Goal: Task Accomplishment & Management: Use online tool/utility

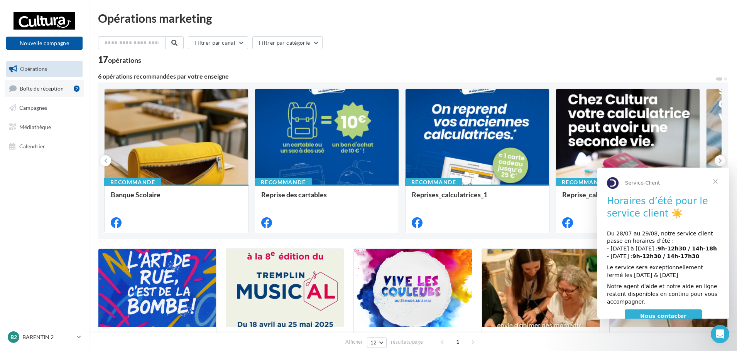
click at [28, 90] on span "Boîte de réception" at bounding box center [42, 88] width 44 height 7
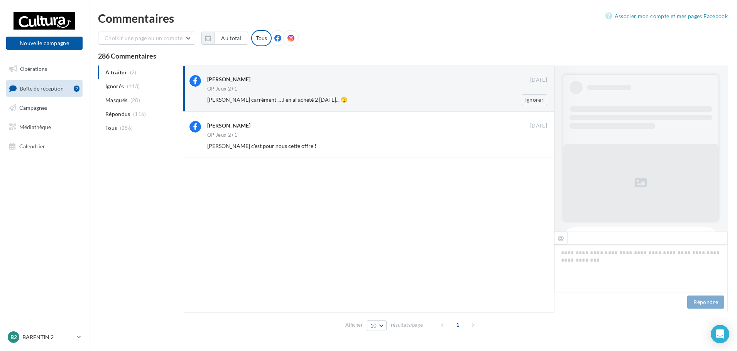
scroll to position [228, 0]
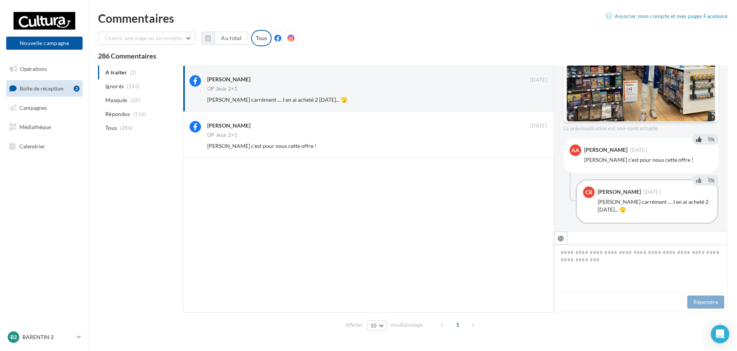
click at [696, 137] on icon at bounding box center [698, 139] width 5 height 5
click at [696, 178] on icon at bounding box center [698, 180] width 5 height 5
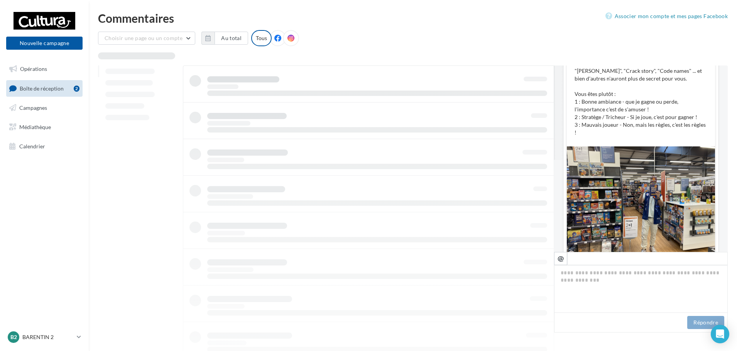
scroll to position [15, 0]
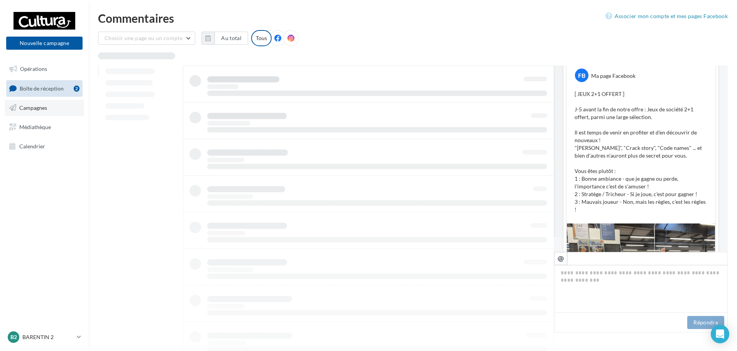
click at [20, 108] on span "Campagnes" at bounding box center [33, 108] width 28 height 7
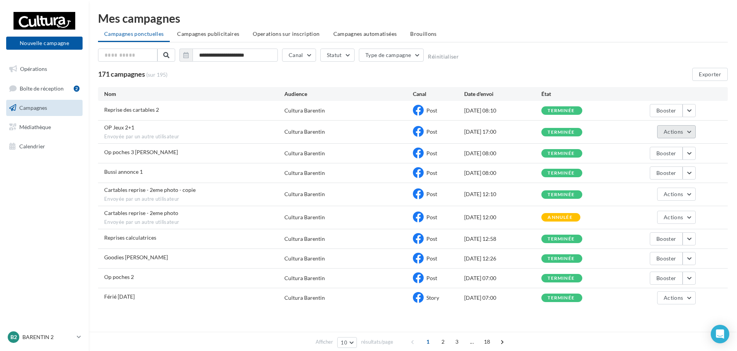
click at [671, 128] on button "Actions" at bounding box center [676, 131] width 39 height 13
click at [646, 150] on button "Voir les résultats" at bounding box center [656, 150] width 77 height 20
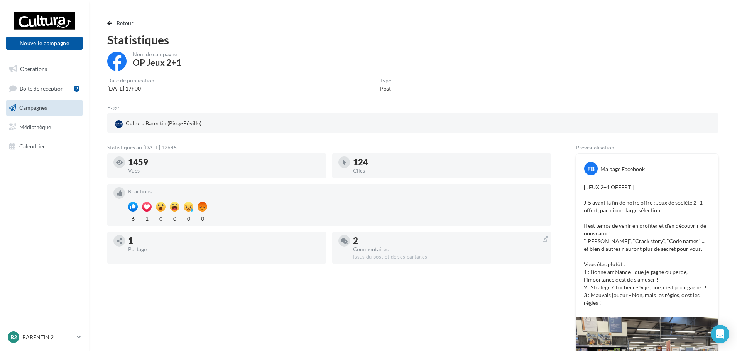
click at [56, 111] on link "Campagnes" at bounding box center [44, 108] width 79 height 16
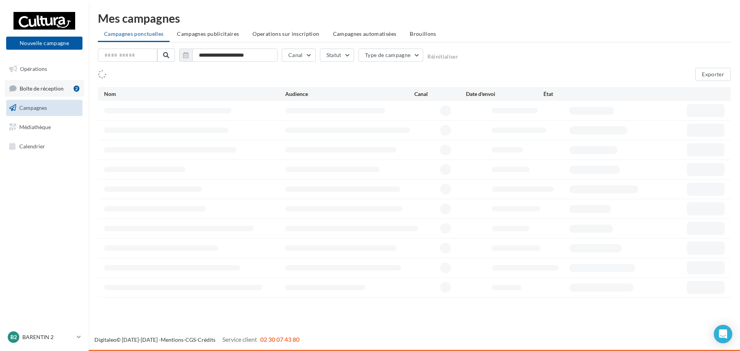
click at [59, 89] on span "Boîte de réception" at bounding box center [42, 88] width 44 height 7
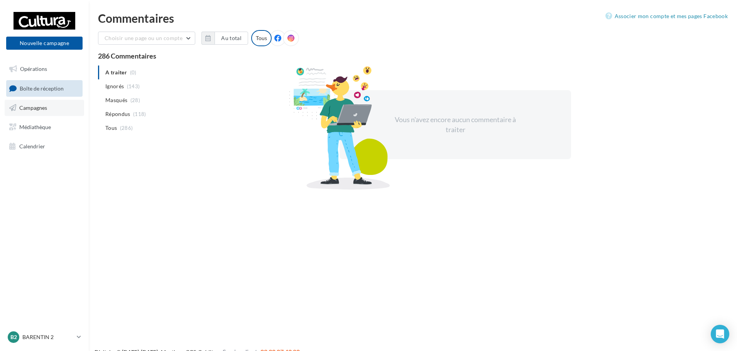
click at [30, 112] on link "Campagnes" at bounding box center [44, 108] width 79 height 16
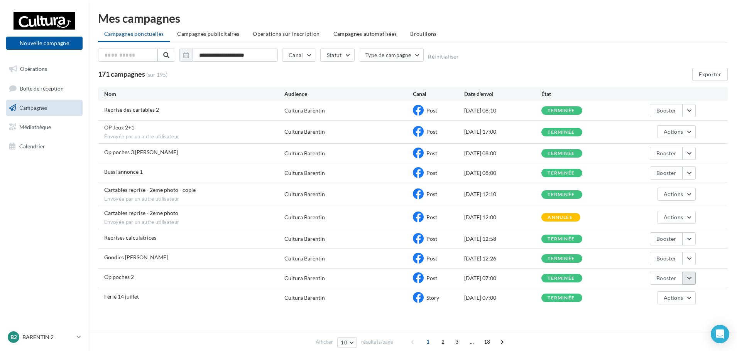
click at [688, 280] on button "button" at bounding box center [688, 278] width 13 height 13
click at [658, 201] on button "Voir les résultats" at bounding box center [656, 200] width 77 height 20
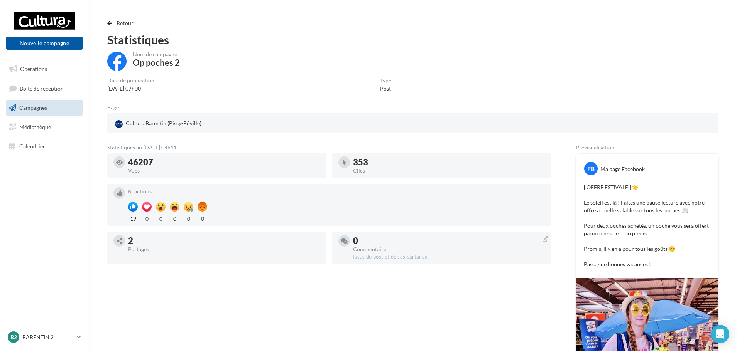
click at [25, 106] on span "Campagnes" at bounding box center [33, 108] width 28 height 7
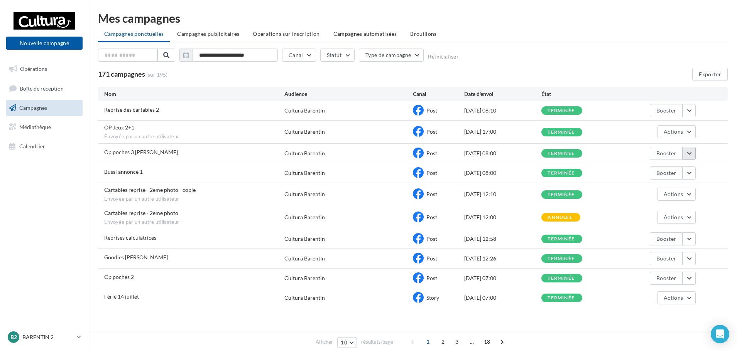
click at [684, 155] on button "button" at bounding box center [688, 153] width 13 height 13
click at [655, 172] on button "Voir les résultats" at bounding box center [656, 172] width 77 height 20
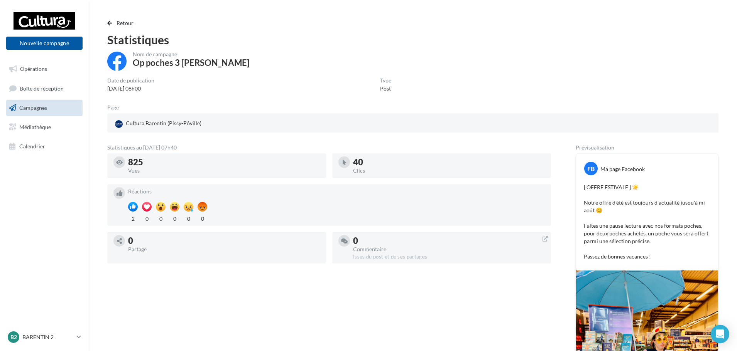
click at [30, 106] on span "Campagnes" at bounding box center [33, 108] width 28 height 7
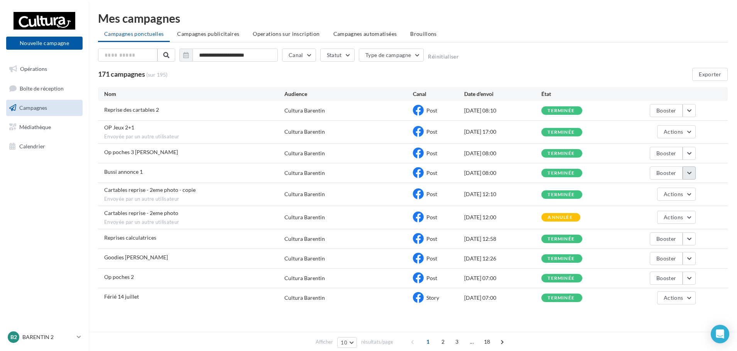
click at [689, 175] on button "button" at bounding box center [688, 173] width 13 height 13
click at [659, 191] on button "Voir les résultats" at bounding box center [656, 191] width 77 height 20
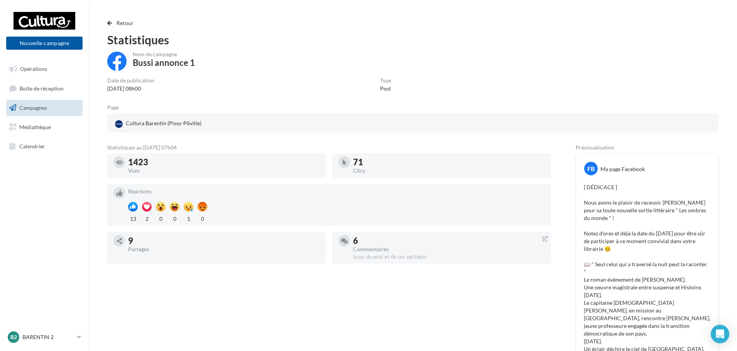
click at [40, 107] on span "Campagnes" at bounding box center [33, 108] width 28 height 7
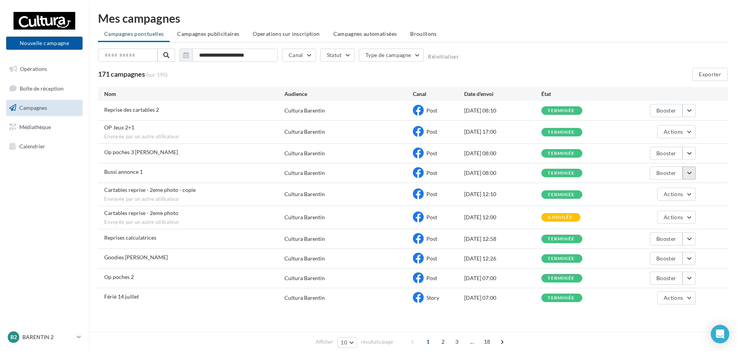
click at [691, 172] on button "button" at bounding box center [688, 173] width 13 height 13
click at [644, 212] on button "Booster" at bounding box center [656, 211] width 77 height 20
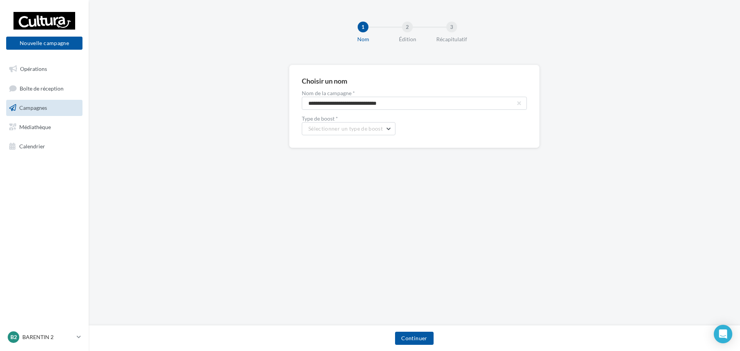
click at [466, 110] on div "**********" at bounding box center [414, 113] width 225 height 45
click at [463, 101] on input "**********" at bounding box center [414, 103] width 225 height 13
type input "**********"
click at [323, 125] on button "Sélectionner un type de boost" at bounding box center [349, 128] width 94 height 13
click at [348, 172] on button "META | Boost de post | 5 jours" at bounding box center [360, 168] width 116 height 20
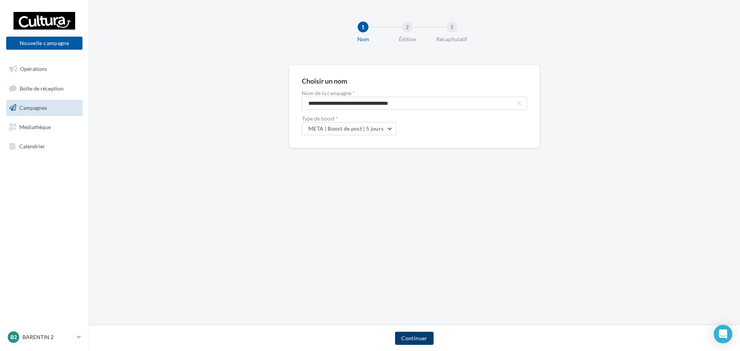
click at [426, 337] on button "Continuer" at bounding box center [414, 338] width 38 height 13
click at [342, 131] on span "META | Boost de post | 5 jours" at bounding box center [346, 128] width 76 height 7
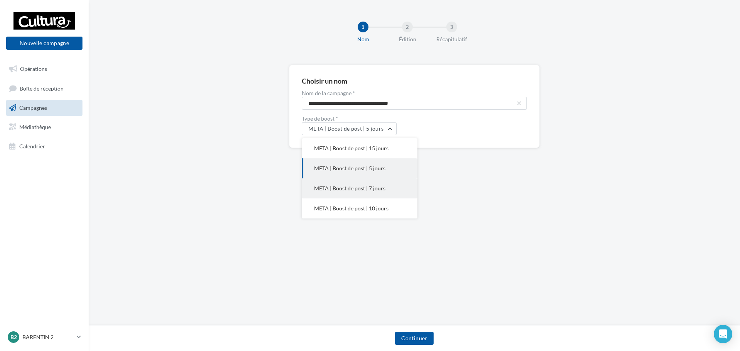
click at [350, 190] on span "META | Boost de post | 7 jours" at bounding box center [349, 188] width 71 height 7
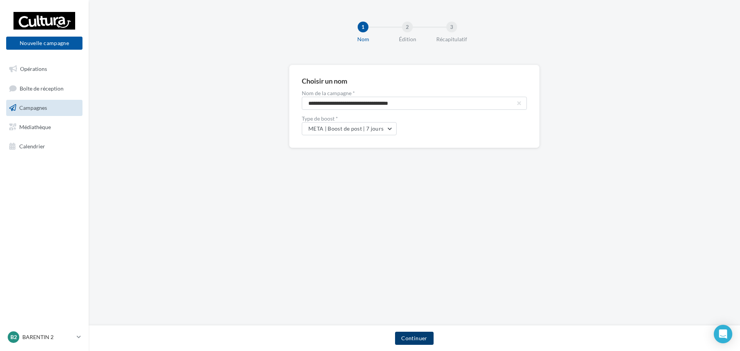
click at [425, 335] on button "Continuer" at bounding box center [414, 338] width 38 height 13
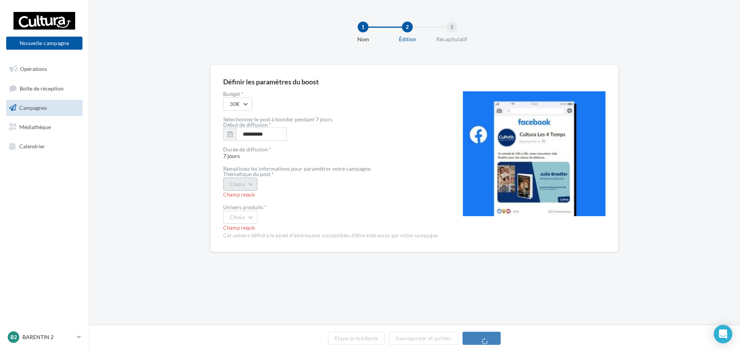
click at [249, 184] on button "Choix" at bounding box center [240, 184] width 34 height 13
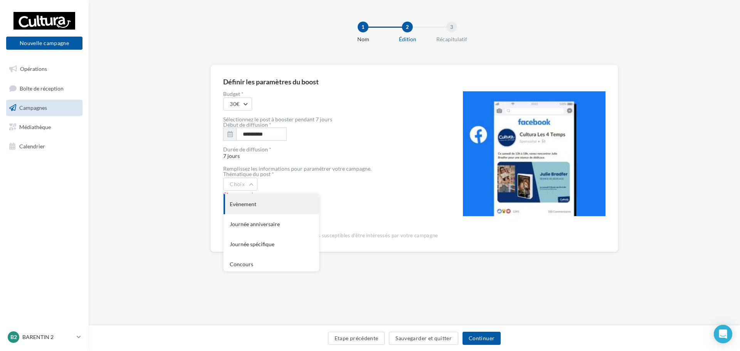
click at [266, 206] on div "Evènement" at bounding box center [272, 204] width 96 height 20
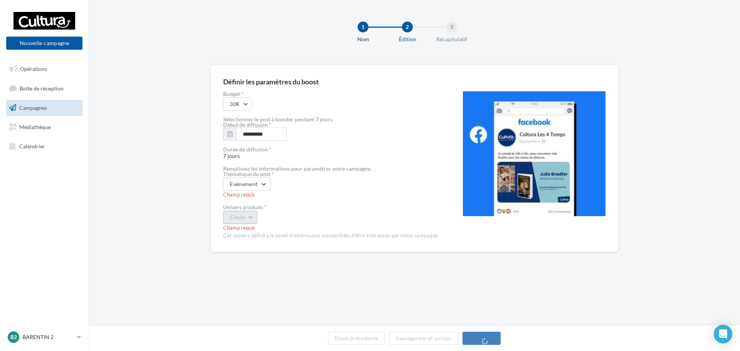
click at [249, 219] on button "Choix" at bounding box center [240, 217] width 34 height 13
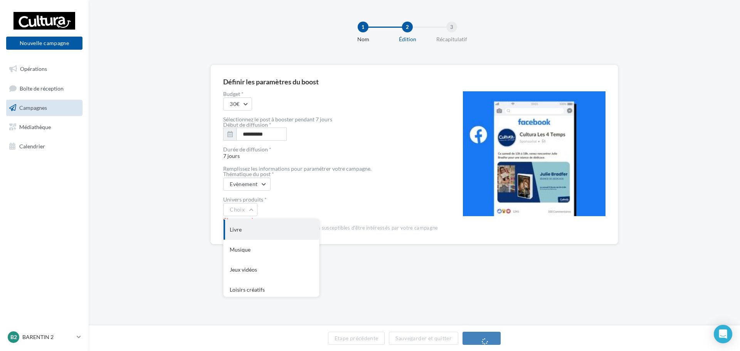
click at [252, 232] on div "Livre" at bounding box center [272, 230] width 96 height 20
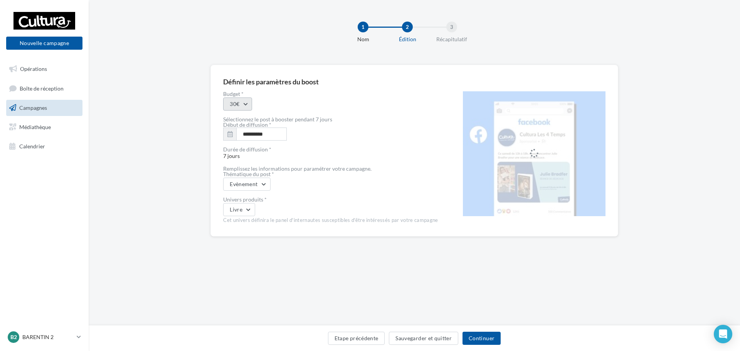
click at [248, 107] on button "30€" at bounding box center [237, 104] width 29 height 13
click at [249, 105] on button "30€" at bounding box center [237, 104] width 29 height 13
click at [496, 337] on button "Continuer" at bounding box center [482, 338] width 38 height 13
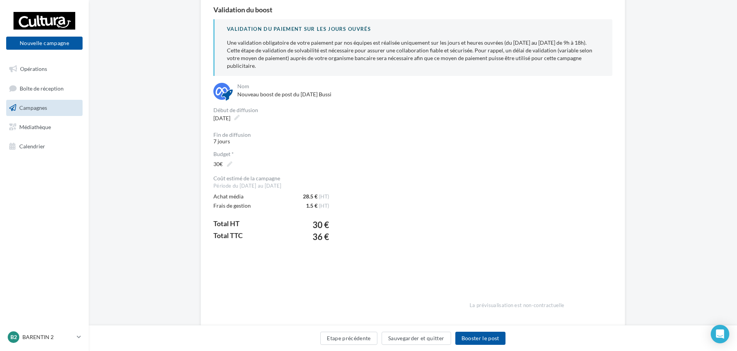
scroll to position [87, 0]
